Goal: Information Seeking & Learning: Find specific fact

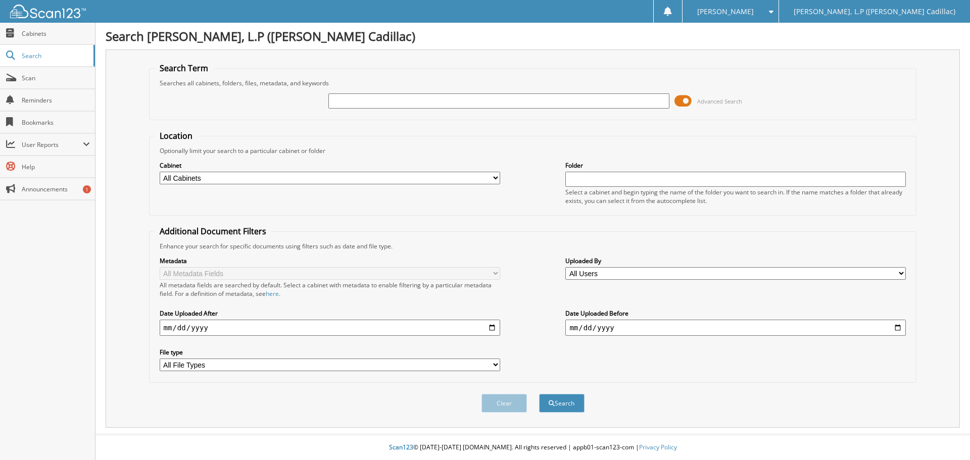
click at [685, 100] on span at bounding box center [682, 100] width 17 height 15
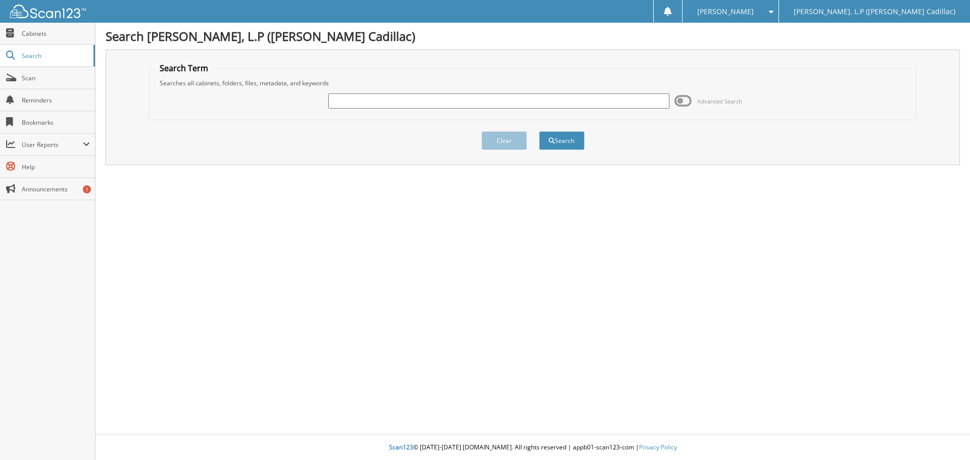
click at [440, 98] on input "text" at bounding box center [498, 100] width 341 height 15
type input "HG142636"
click at [539, 131] on button "Search" at bounding box center [561, 140] width 45 height 19
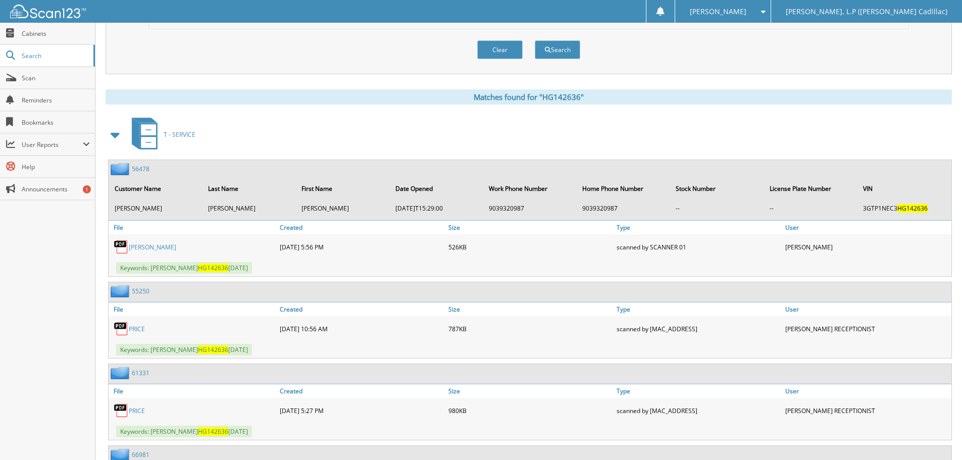
click at [112, 133] on span at bounding box center [116, 135] width 14 height 18
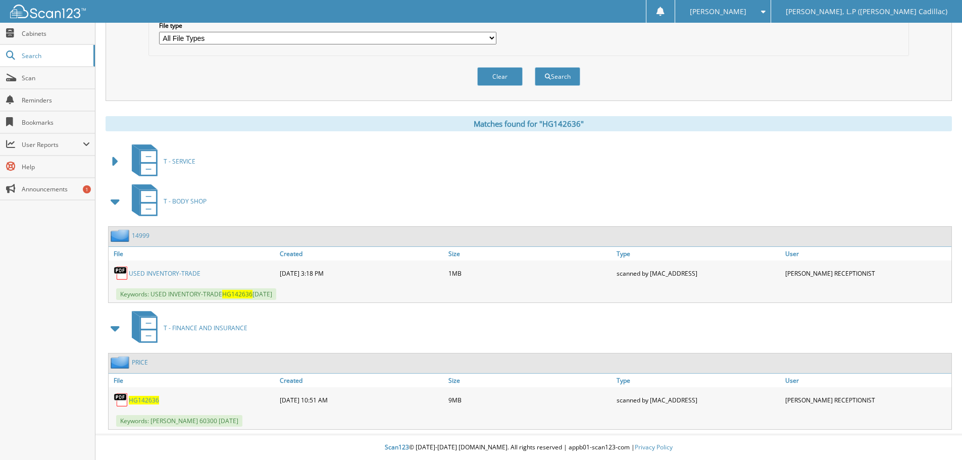
click at [149, 397] on span "HG142636" at bounding box center [144, 400] width 30 height 9
